Goal: Task Accomplishment & Management: Manage account settings

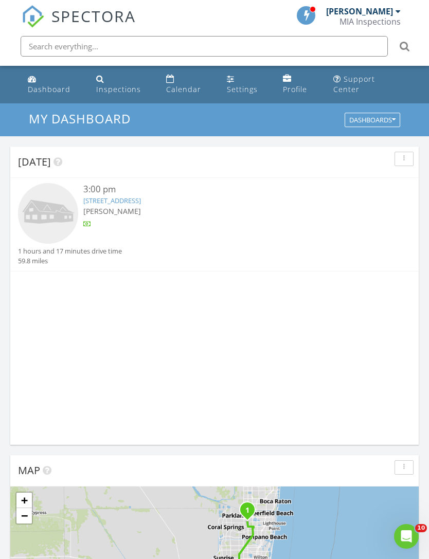
click at [47, 201] on img at bounding box center [48, 213] width 60 height 60
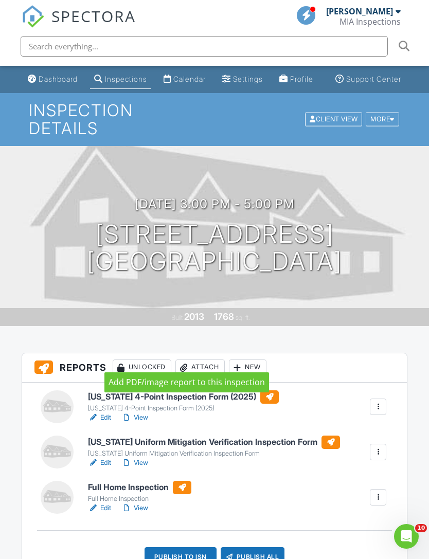
click at [204, 362] on div "Attach" at bounding box center [199, 367] width 49 height 16
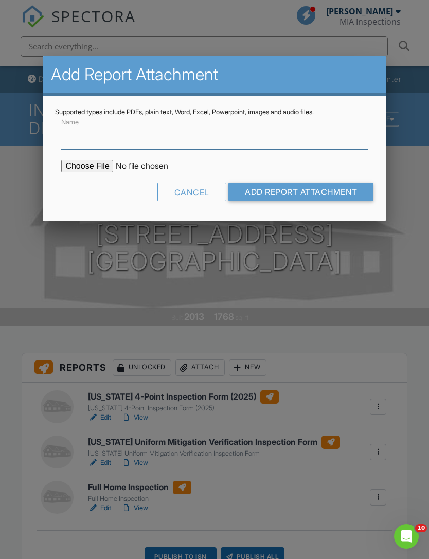
click at [71, 147] on input "Name" at bounding box center [214, 136] width 306 height 25
type input "Permit History"
click at [81, 160] on input "file" at bounding box center [148, 166] width 175 height 12
type input "C:\fakepath\BuildFaxReport_20250827144258736438-8XWZA6-766078075.pdf"
click at [340, 200] on input "Add Report Attachment" at bounding box center [300, 191] width 145 height 19
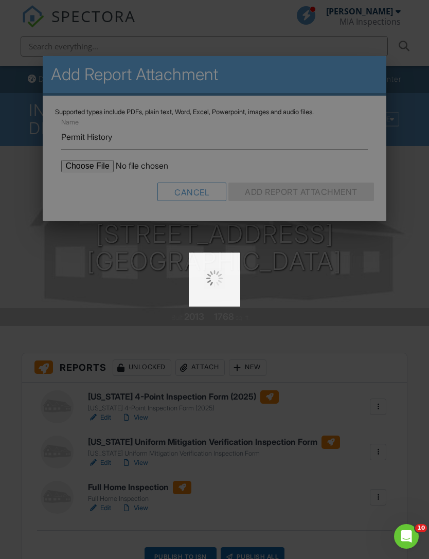
click at [347, 195] on div at bounding box center [214, 279] width 429 height 559
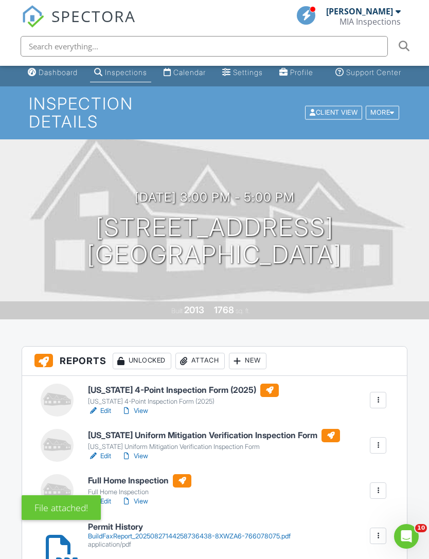
scroll to position [66, 0]
